Goal: Use online tool/utility: Utilize a website feature to perform a specific function

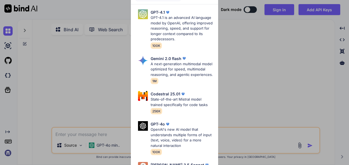
click at [80, 67] on div "Advanced Models GPT-4.1 GPT-4.1 is an advanced AI language model by OpenAI, off…" at bounding box center [174, 82] width 349 height 165
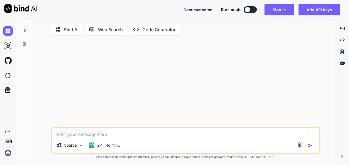
click at [66, 135] on textarea at bounding box center [185, 133] width 267 height 10
click at [7, 46] on img at bounding box center [7, 45] width 9 height 9
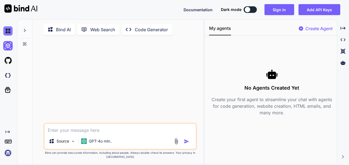
click at [9, 27] on img at bounding box center [7, 30] width 9 height 9
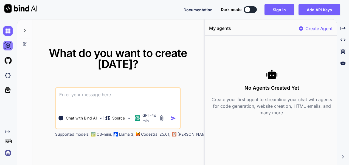
drag, startPoint x: 0, startPoint y: 31, endPoint x: 7, endPoint y: 42, distance: 12.8
click at [7, 42] on div at bounding box center [7, 61] width 15 height 74
click at [7, 43] on img at bounding box center [7, 45] width 9 height 9
click at [6, 27] on img at bounding box center [7, 30] width 9 height 9
type textarea "x"
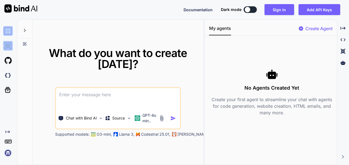
click at [8, 47] on img at bounding box center [7, 45] width 9 height 9
click at [5, 62] on img at bounding box center [7, 60] width 9 height 9
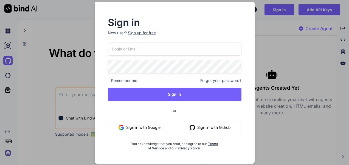
click at [5, 76] on div "Sign in New user? Sign up for free Remember me Forgot your password? Sign In or…" at bounding box center [174, 82] width 349 height 165
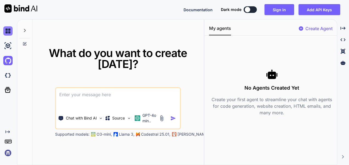
click at [11, 31] on img at bounding box center [7, 30] width 9 height 9
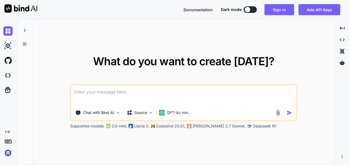
click at [100, 95] on textarea at bounding box center [183, 95] width 225 height 20
paste textarea
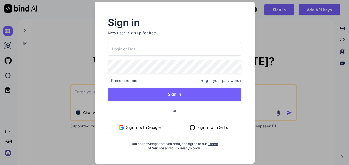
click at [145, 125] on button "Sign in with Google" at bounding box center [139, 127] width 63 height 13
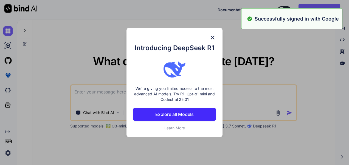
paste textarea "ek aise website bana kr do taki hm shopping se rellated product listed kr saku …"
type textarea "ek aise website bana kr do taki hm shopping se rellated product listed kr saku …"
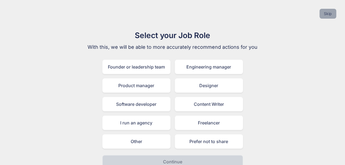
click at [325, 13] on button "Skip" at bounding box center [327, 14] width 17 height 10
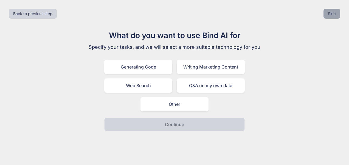
click at [327, 15] on button "Skip" at bounding box center [332, 14] width 17 height 10
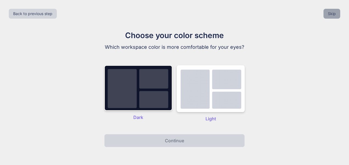
click at [328, 15] on button "Skip" at bounding box center [332, 14] width 17 height 10
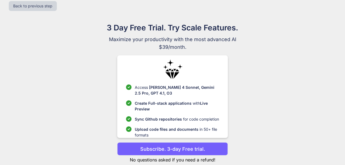
scroll to position [21, 0]
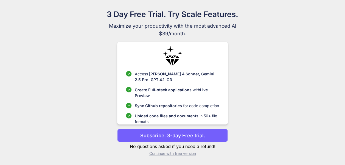
click at [186, 156] on p "Continue with free version" at bounding box center [172, 153] width 111 height 5
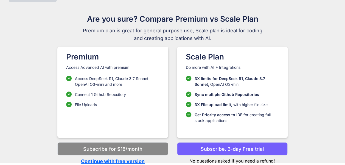
scroll to position [16, 0]
click at [100, 160] on p "Continue with free version" at bounding box center [112, 161] width 111 height 7
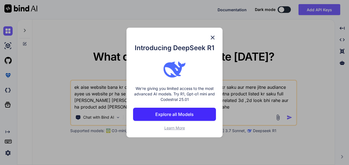
click at [211, 36] on img at bounding box center [212, 37] width 7 height 7
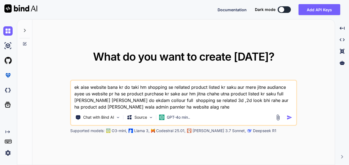
click at [286, 117] on div at bounding box center [285, 117] width 20 height 6
click at [286, 119] on img "button" at bounding box center [289, 118] width 6 height 6
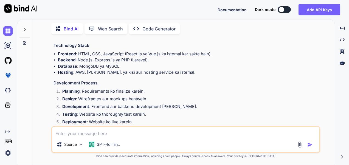
scroll to position [294, 0]
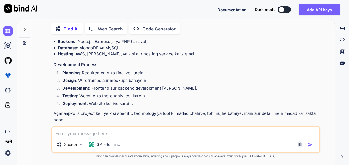
click at [143, 28] on p "Code Generator" at bounding box center [158, 29] width 33 height 7
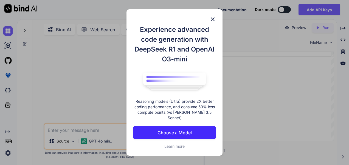
click at [182, 132] on p "Choose a Model" at bounding box center [175, 133] width 34 height 7
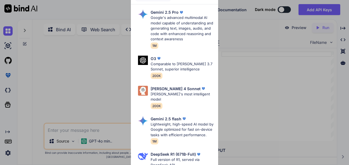
click at [98, 83] on div "Ultra Models Gemini 2.5 Pro Google's advanced multimodal AI model capable of un…" at bounding box center [174, 82] width 349 height 165
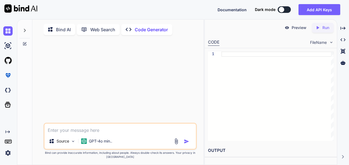
paste textarea "ek aise website bana kr do taki hm shopping se rellated product listed kr saku …"
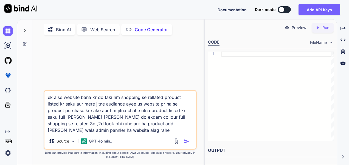
type textarea "ek aise website bana kr do taki hm shopping se rellated product listed kr saku …"
click at [187, 144] on img "button" at bounding box center [186, 141] width 5 height 5
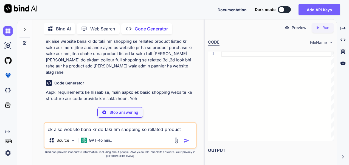
scroll to position [15, 0]
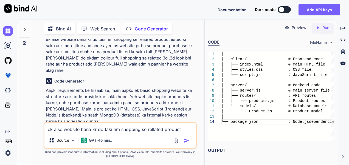
click at [293, 28] on p "Preview" at bounding box center [299, 27] width 15 height 5
click at [322, 27] on icon "Created with Pixso." at bounding box center [318, 27] width 7 height 5
click at [317, 27] on icon at bounding box center [318, 27] width 2 height 3
click at [323, 42] on span "FileName" at bounding box center [318, 42] width 17 height 5
drag, startPoint x: 246, startPoint y: 156, endPoint x: 276, endPoint y: 156, distance: 29.6
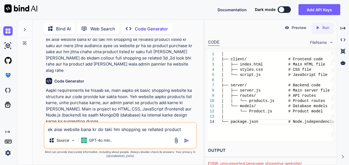
click at [256, 156] on h2 "OUTPUT" at bounding box center [271, 150] width 132 height 13
drag, startPoint x: 341, startPoint y: 158, endPoint x: 315, endPoint y: 116, distance: 48.6
click at [341, 157] on div "Created with Pixso." at bounding box center [342, 156] width 7 height 3
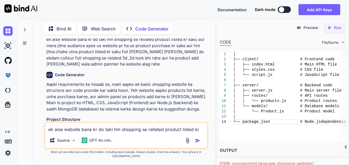
click at [130, 66] on p "ek aise website bana kr do taki hm shopping se rellated product listed kr saku …" at bounding box center [126, 51] width 161 height 31
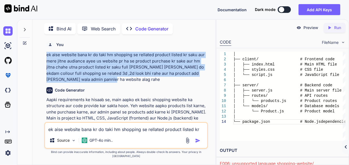
drag, startPoint x: 47, startPoint y: 52, endPoint x: 111, endPoint y: 82, distance: 71.0
click at [111, 82] on p "ek aise website bana kr do taki hm shopping se rellated product listed kr saku …" at bounding box center [126, 67] width 161 height 31
copy p "ek aise website bana kr do taki hm shopping se rellated product listed kr saku …"
